Goal: Transaction & Acquisition: Purchase product/service

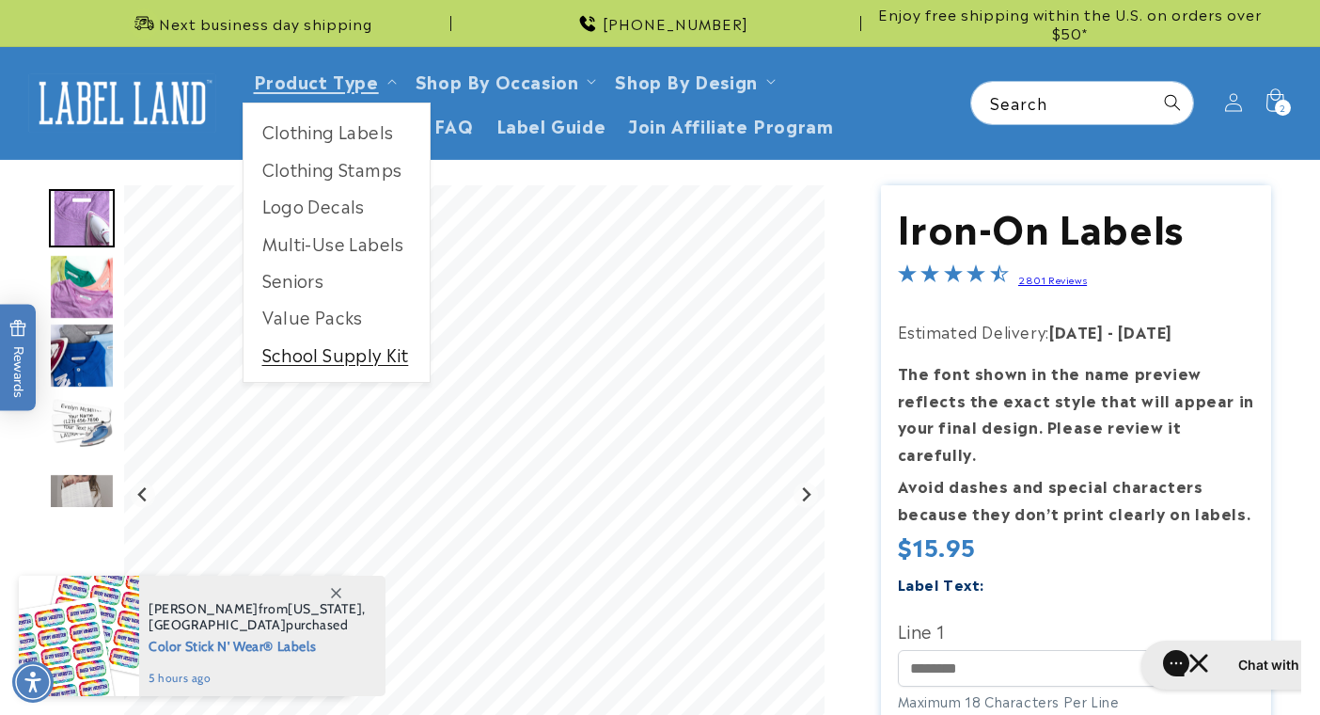
click at [345, 359] on link "School Supply Kit" at bounding box center [337, 354] width 186 height 37
